Goal: Transaction & Acquisition: Purchase product/service

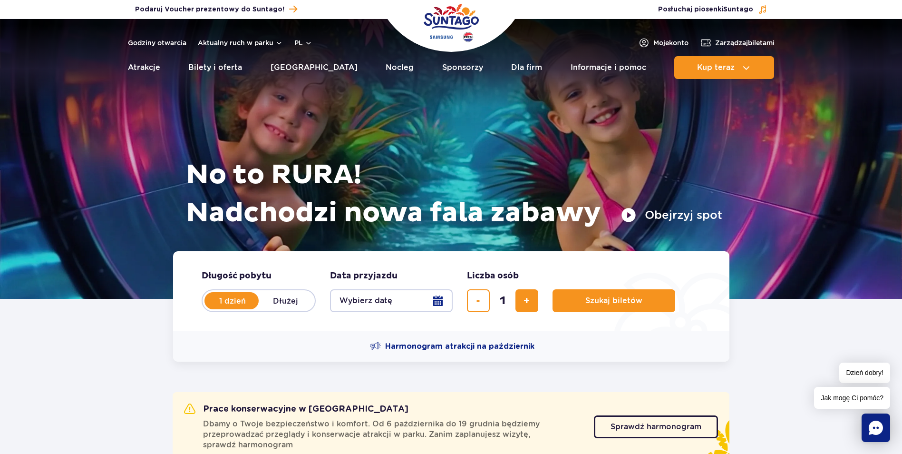
click at [382, 305] on button "Wybierz datę" at bounding box center [391, 300] width 123 height 23
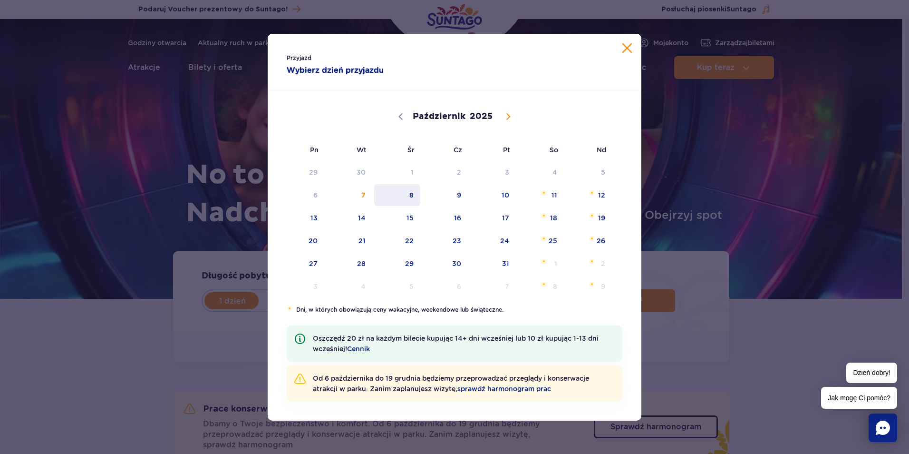
click at [403, 200] on span "8" at bounding box center [397, 195] width 48 height 22
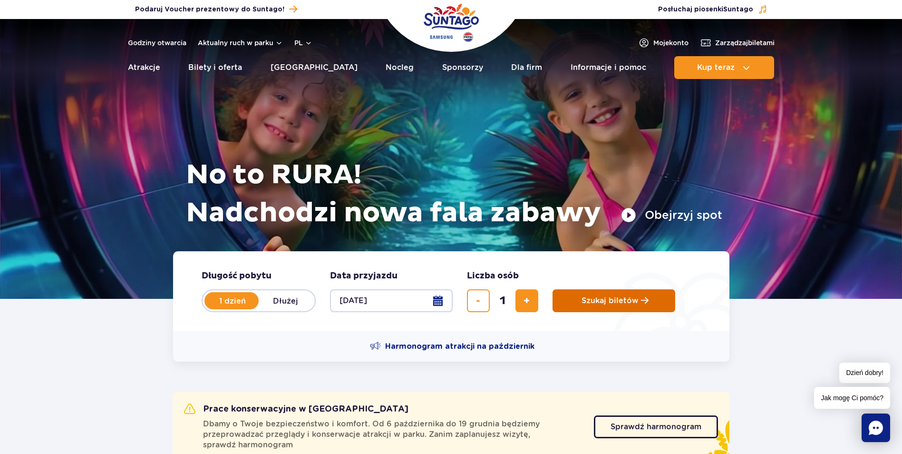
click at [615, 305] on span "Szukaj biletów" at bounding box center [610, 300] width 57 height 9
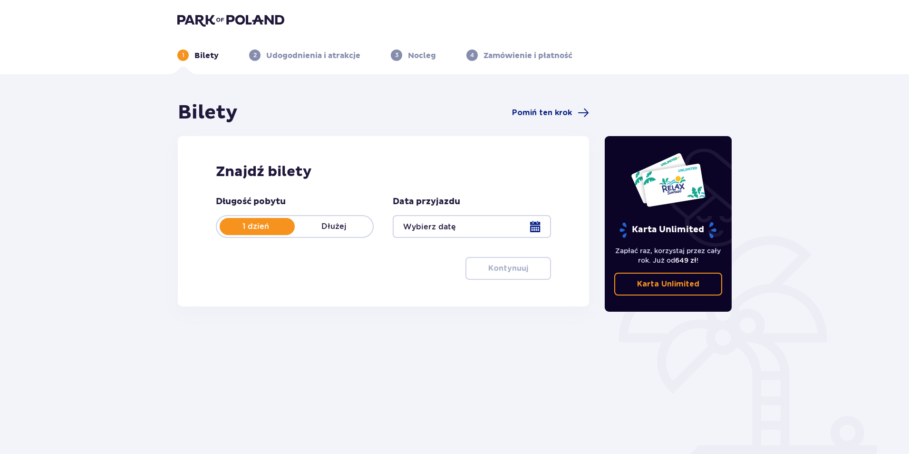
type input "[DATE]"
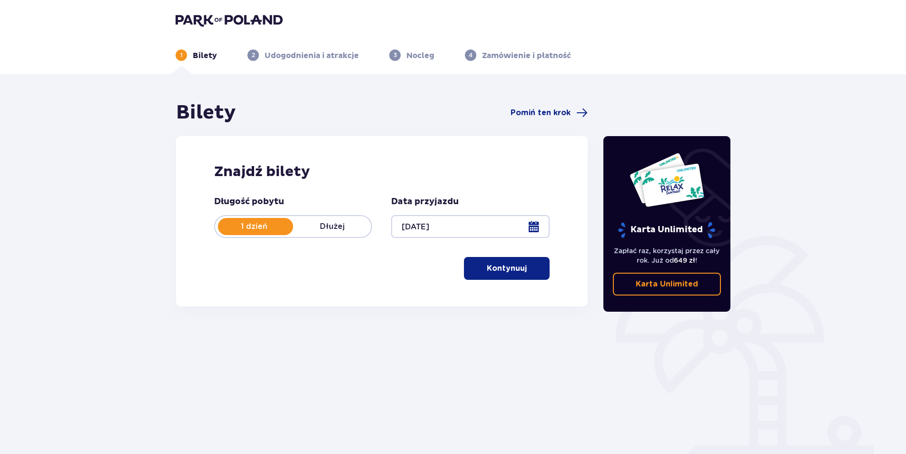
click at [522, 277] on button "Kontynuuj" at bounding box center [507, 268] width 86 height 23
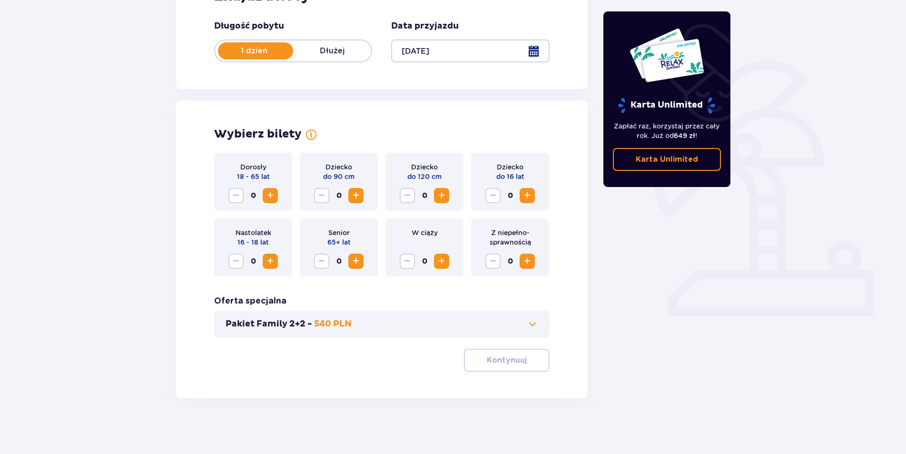
scroll to position [177, 0]
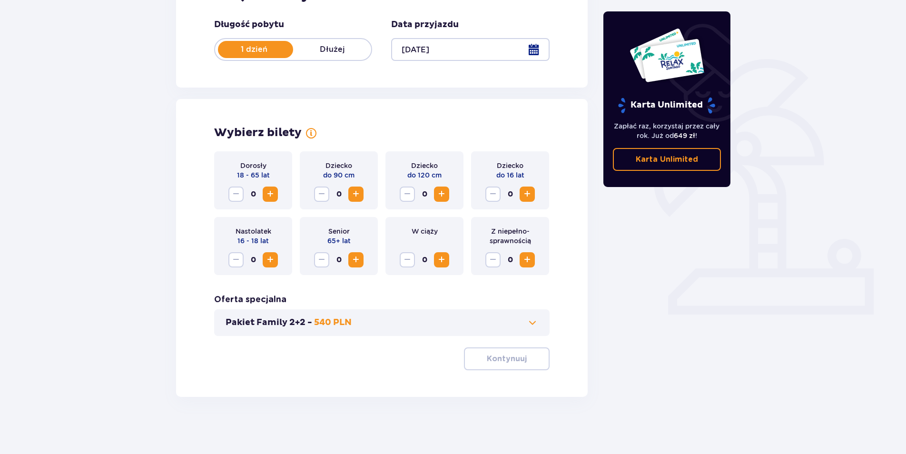
click at [268, 196] on span "Zwiększ" at bounding box center [269, 193] width 11 height 11
click at [519, 365] on button "Kontynuuj" at bounding box center [507, 358] width 86 height 23
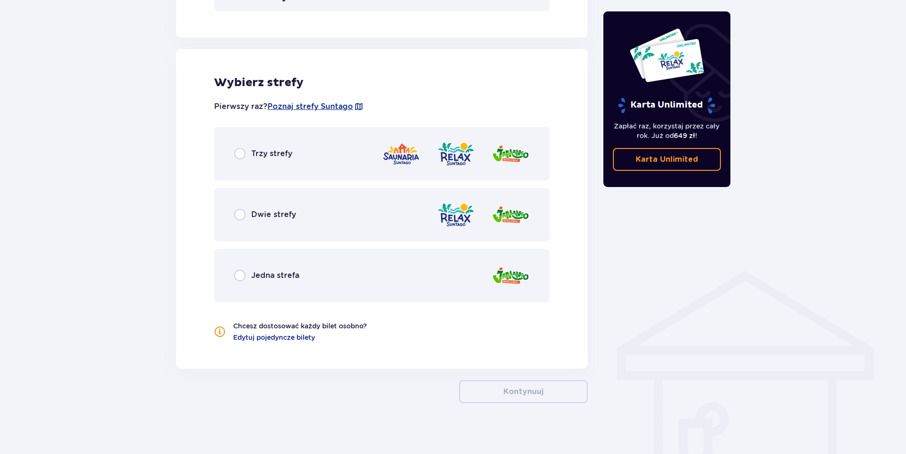
scroll to position [508, 0]
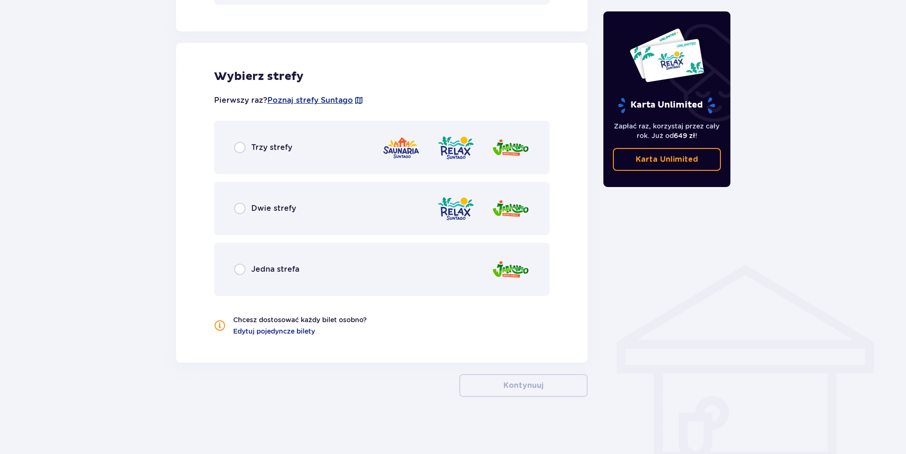
click at [285, 148] on span "Trzy strefy" at bounding box center [271, 147] width 41 height 10
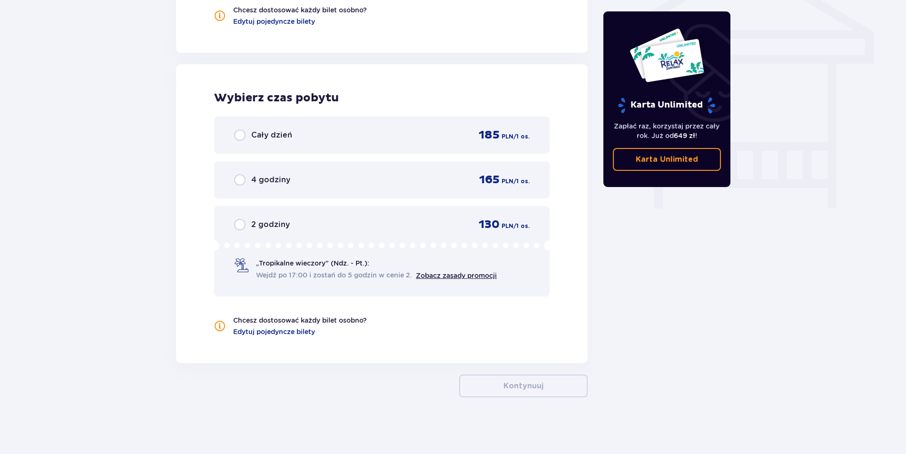
scroll to position [818, 0]
click at [372, 139] on div "Cały dzień 185 PLN / 1 os." at bounding box center [381, 134] width 295 height 14
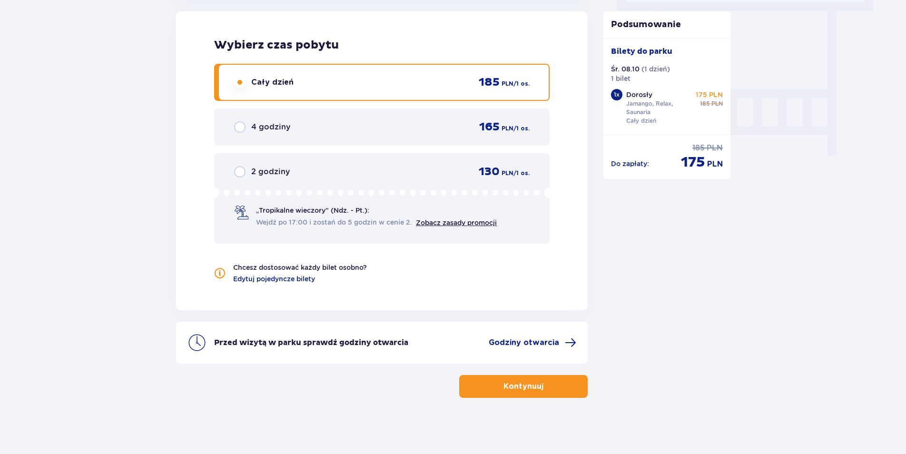
scroll to position [871, 0]
click at [537, 389] on button "Kontynuuj" at bounding box center [523, 385] width 128 height 23
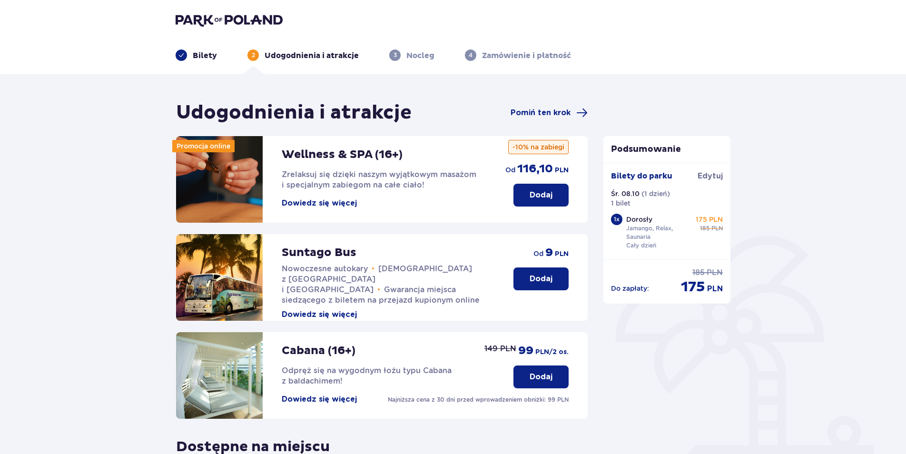
click at [538, 202] on button "Dodaj" at bounding box center [540, 195] width 55 height 23
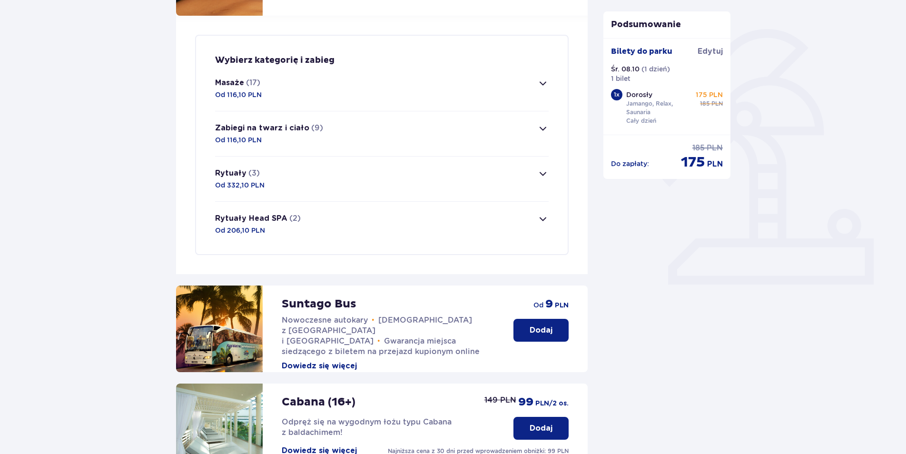
scroll to position [230, 0]
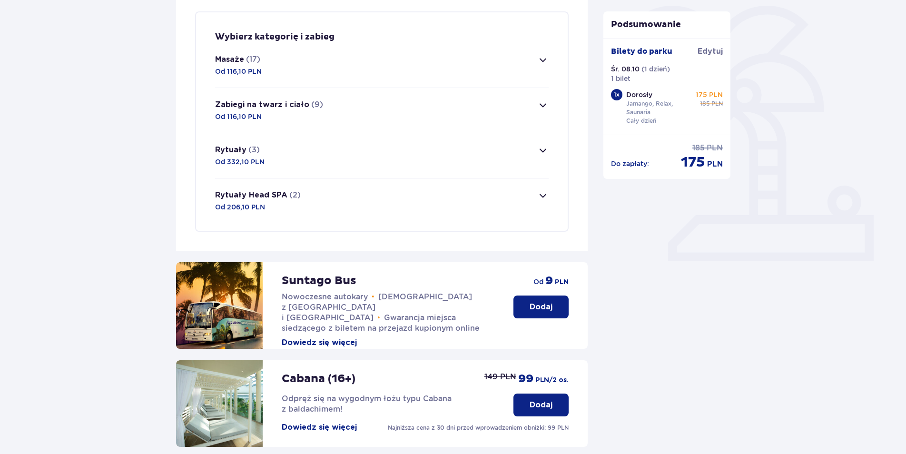
click at [269, 57] on button "Masaże (17) Od 116,10 PLN" at bounding box center [381, 65] width 333 height 45
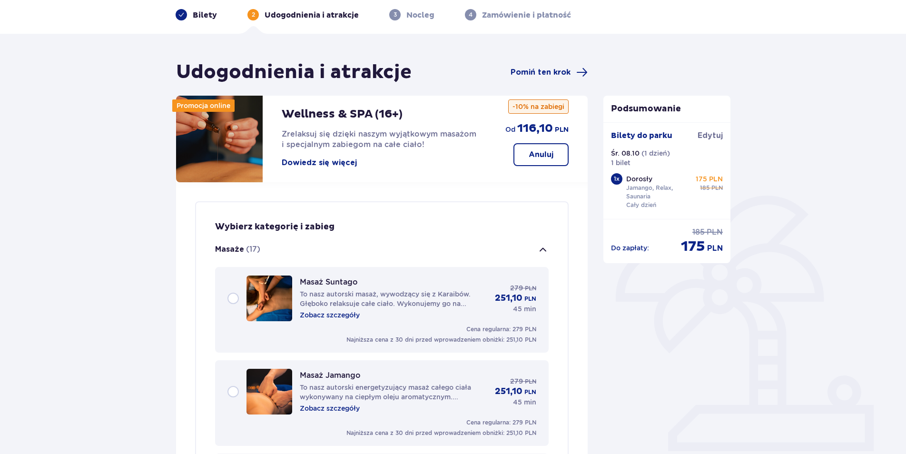
scroll to position [35, 0]
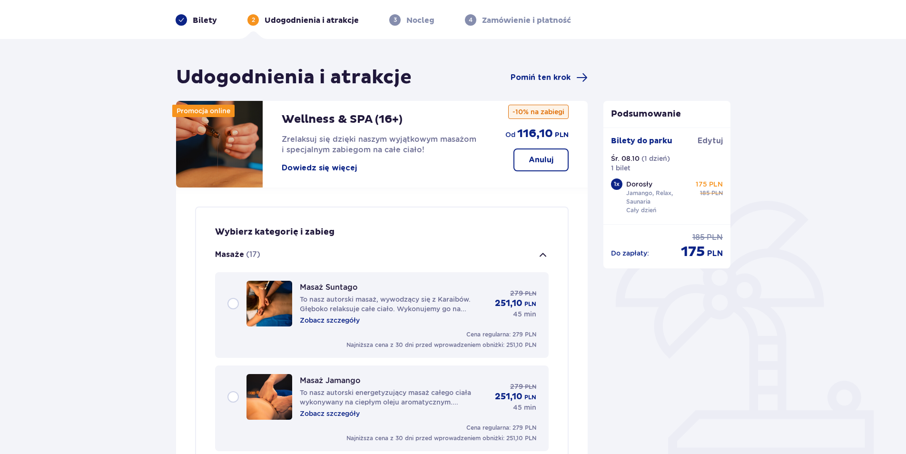
click at [250, 252] on p "(17)" at bounding box center [253, 254] width 14 height 10
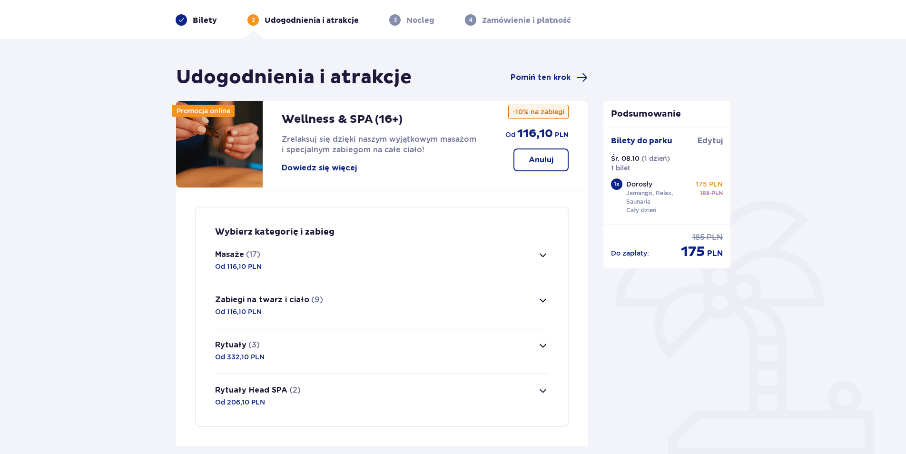
click at [290, 293] on button "Zabiegi na twarz i ciało (9) Od 116,10 PLN" at bounding box center [381, 305] width 333 height 45
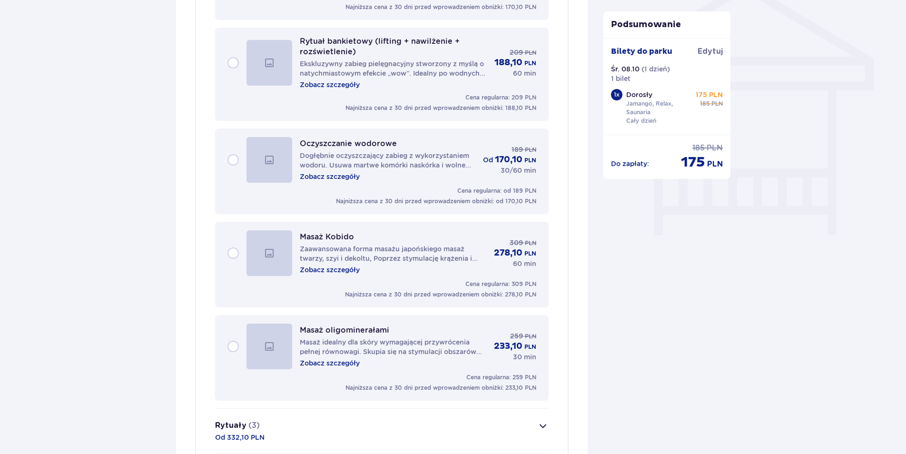
scroll to position [841, 0]
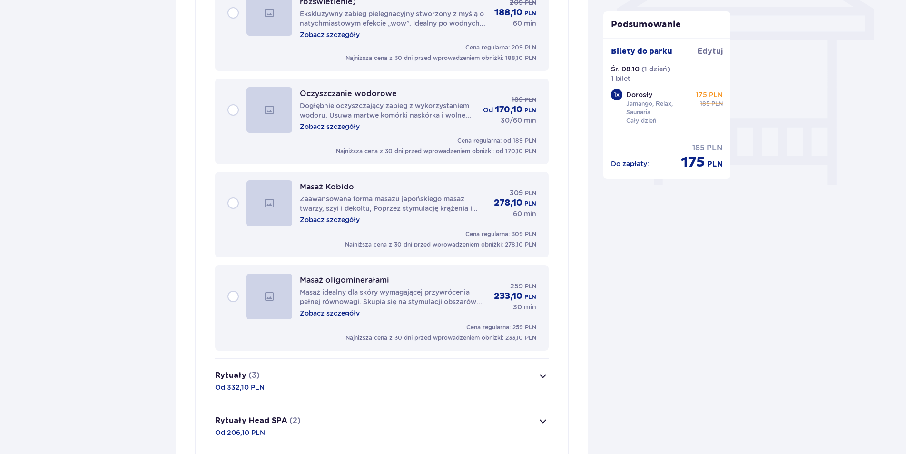
click at [410, 377] on button "Rytuały (3) Od 332,10 PLN" at bounding box center [381, 381] width 333 height 45
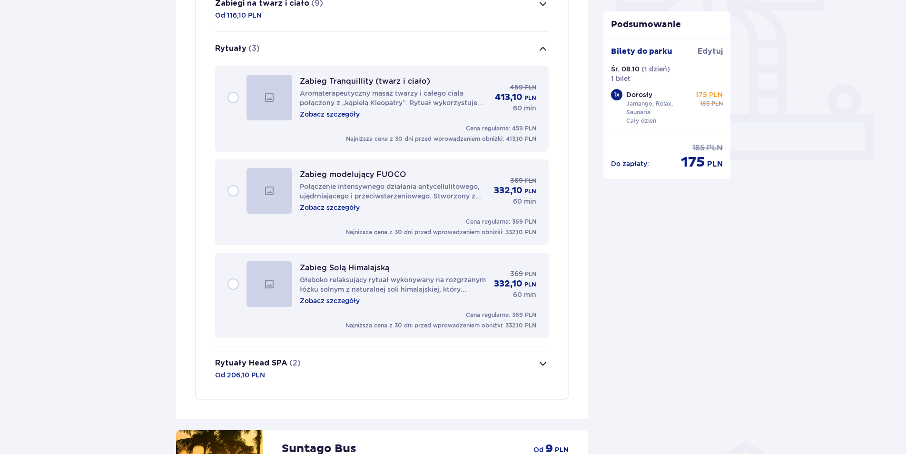
scroll to position [315, 0]
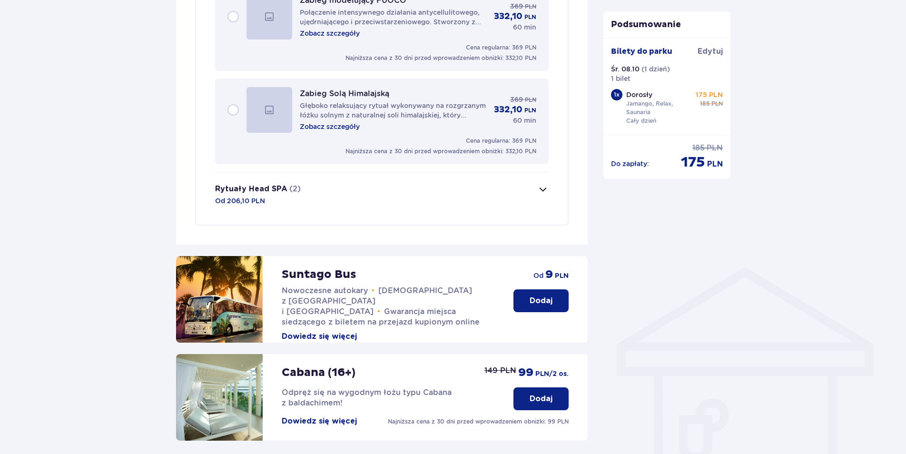
click at [290, 188] on p "(2)" at bounding box center [294, 189] width 11 height 10
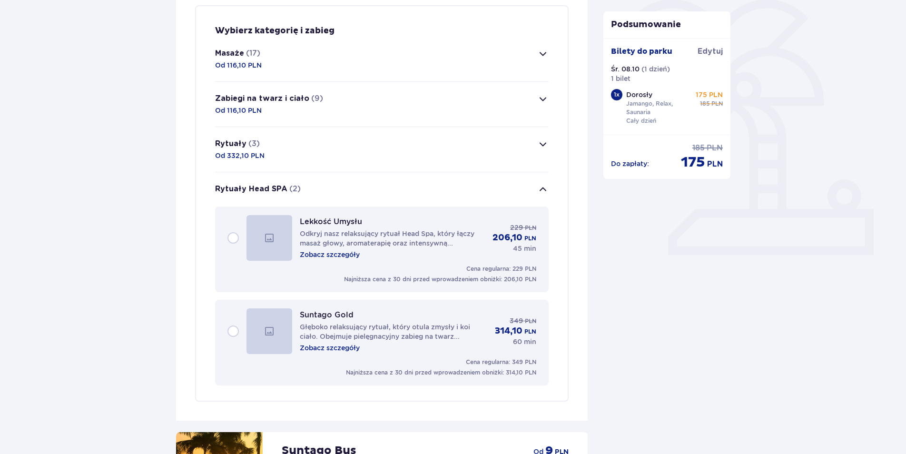
scroll to position [236, 0]
click at [248, 53] on p "(17)" at bounding box center [253, 54] width 14 height 10
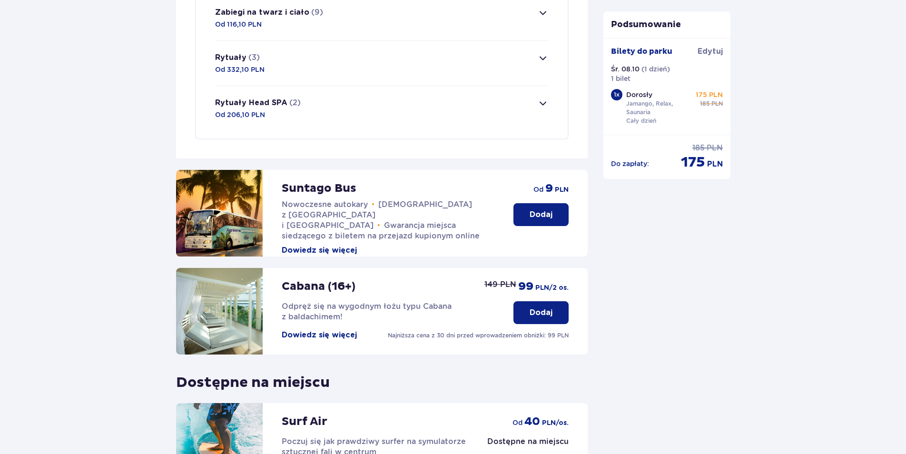
scroll to position [1918, 0]
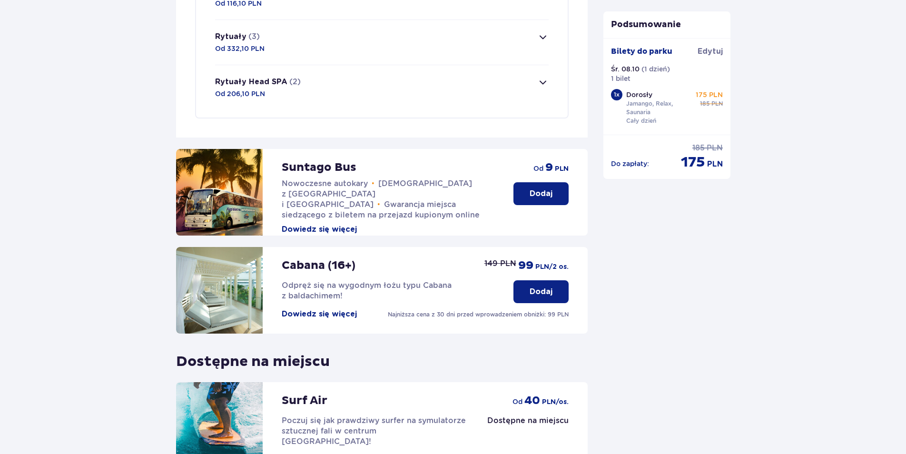
click at [256, 39] on p "(3)" at bounding box center [253, 36] width 11 height 10
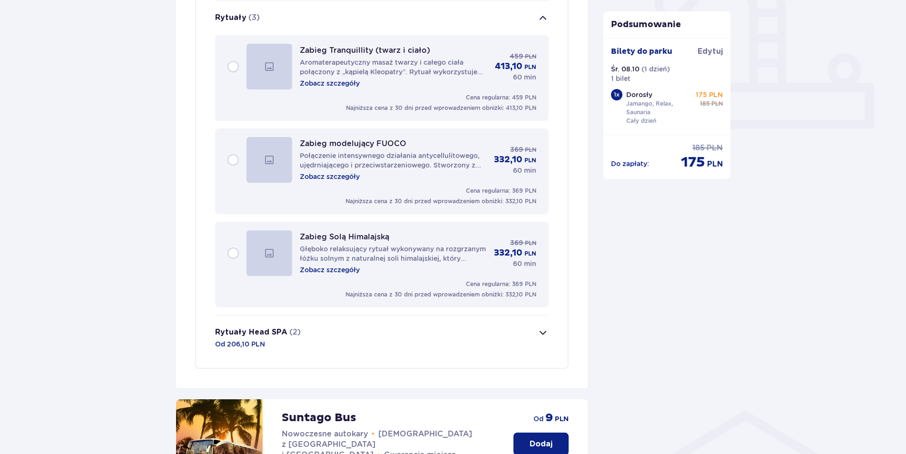
scroll to position [363, 0]
click at [347, 86] on p "Zobacz szczegóły" at bounding box center [330, 83] width 60 height 10
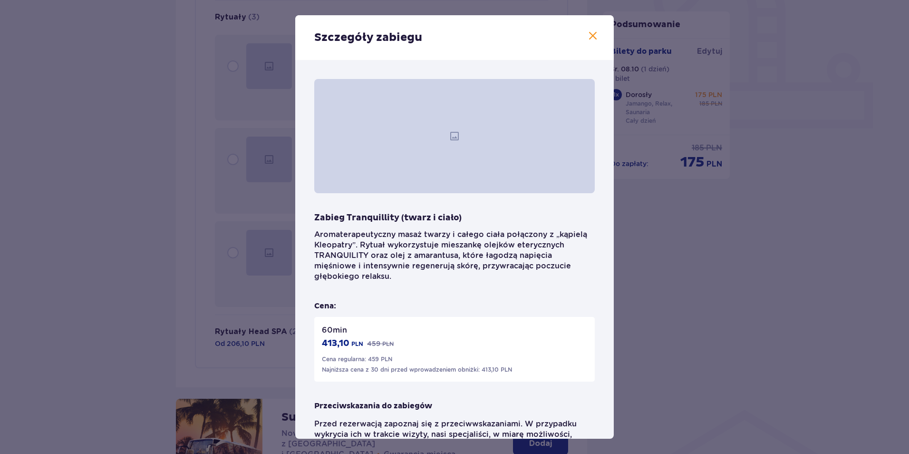
click at [593, 37] on span at bounding box center [592, 35] width 11 height 11
